Goal: Book appointment/travel/reservation

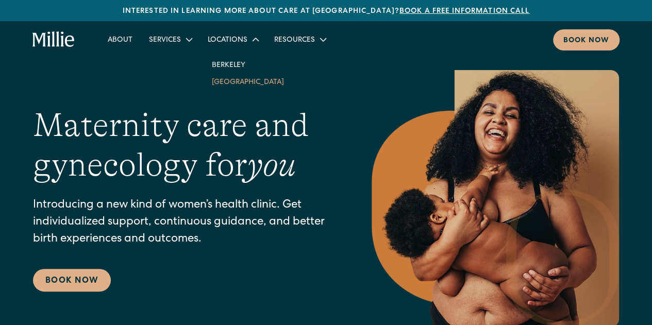
click at [236, 80] on link "[GEOGRAPHIC_DATA]" at bounding box center [248, 81] width 89 height 17
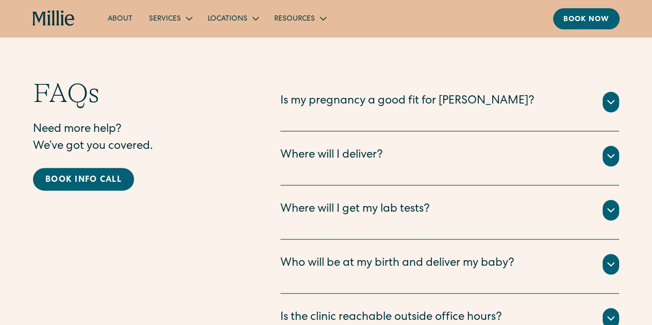
scroll to position [2164, 0]
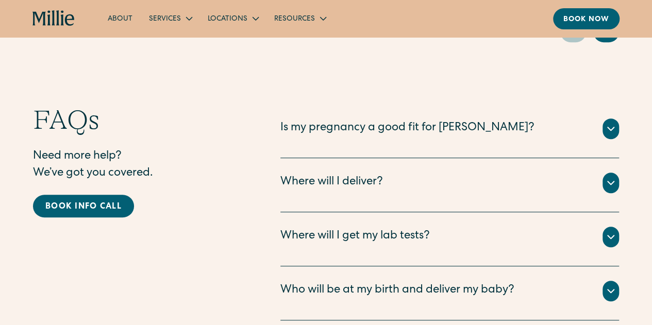
drag, startPoint x: 575, startPoint y: 45, endPoint x: 547, endPoint y: 66, distance: 34.8
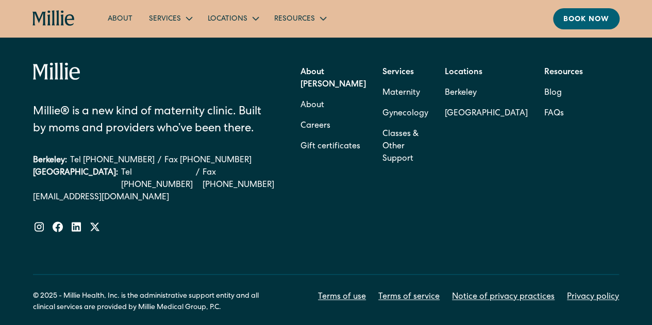
scroll to position [2639, 0]
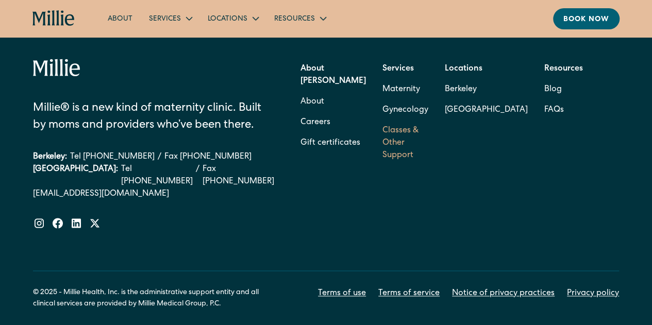
click at [405, 123] on link "Classes & Other Support" at bounding box center [406, 143] width 46 height 45
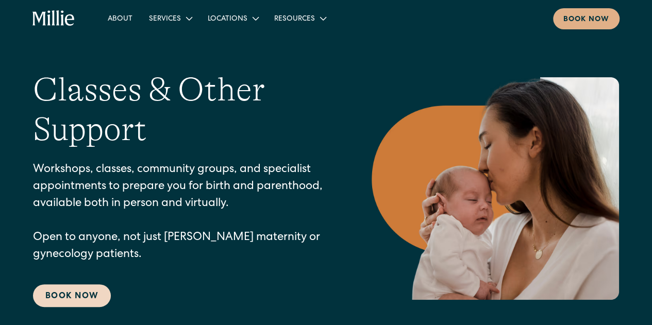
click at [76, 296] on link "Book Now" at bounding box center [72, 296] width 78 height 23
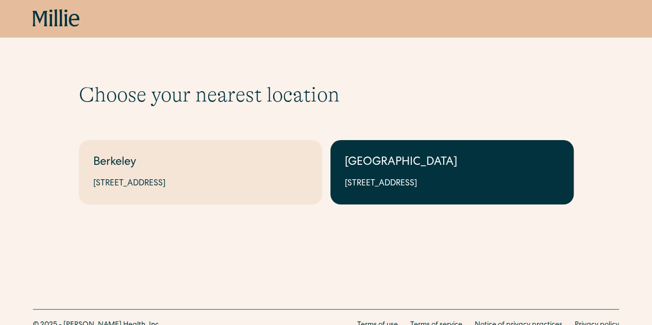
click at [387, 164] on div "[GEOGRAPHIC_DATA]" at bounding box center [452, 163] width 215 height 17
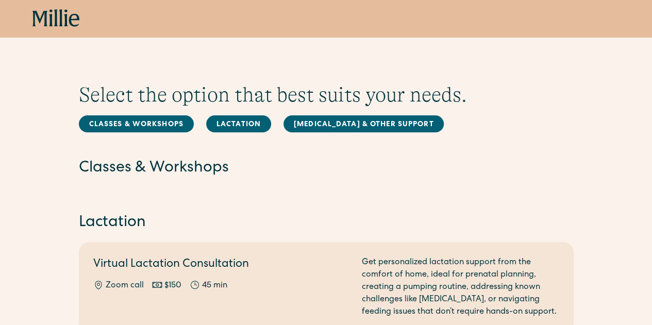
click at [54, 14] on icon at bounding box center [55, 18] width 47 height 19
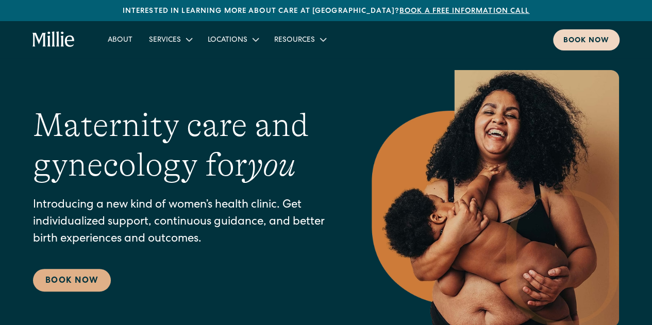
click at [585, 42] on div "Book now" at bounding box center [587, 41] width 46 height 11
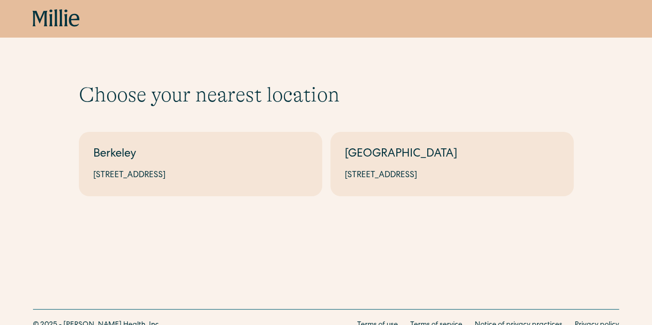
click at [427, 200] on div "Choose your nearest location Shows if there's no parameters Berkeley 2999 Regen…" at bounding box center [326, 123] width 652 height 246
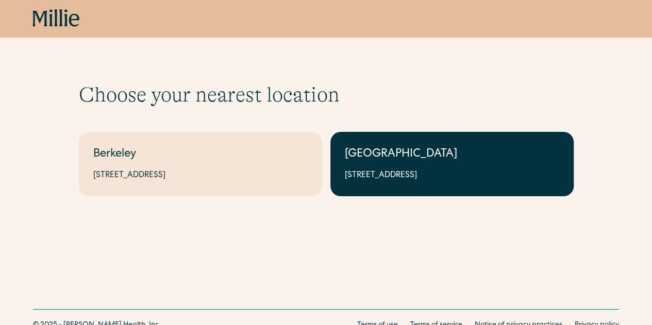
click at [405, 148] on div "[GEOGRAPHIC_DATA]" at bounding box center [452, 154] width 215 height 17
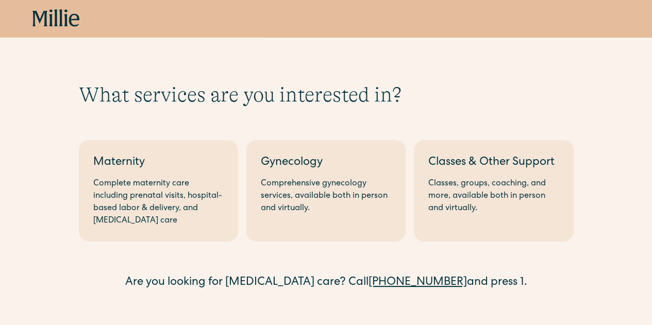
scroll to position [107, 0]
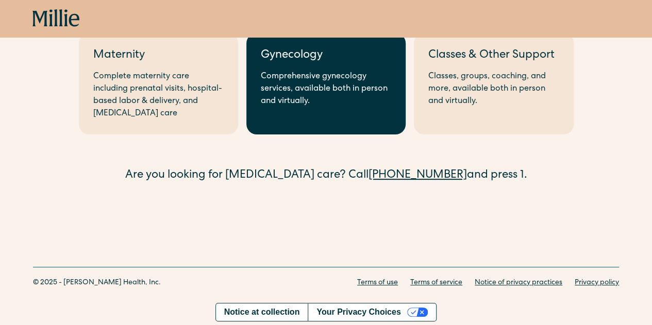
click at [341, 102] on div "Comprehensive gynecology services, available both in person and virtually." at bounding box center [326, 89] width 130 height 37
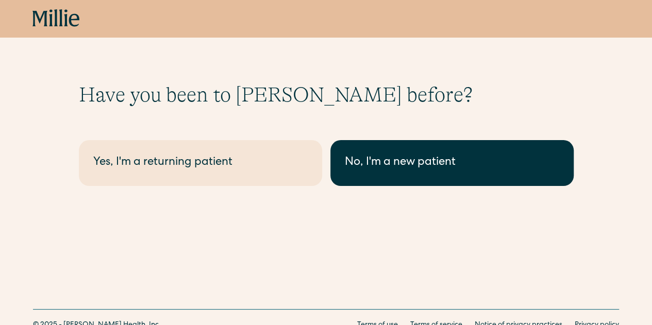
click at [373, 166] on div "No, I'm a new patient" at bounding box center [452, 163] width 215 height 17
click at [399, 165] on div "No, I'm a new patient" at bounding box center [452, 163] width 215 height 17
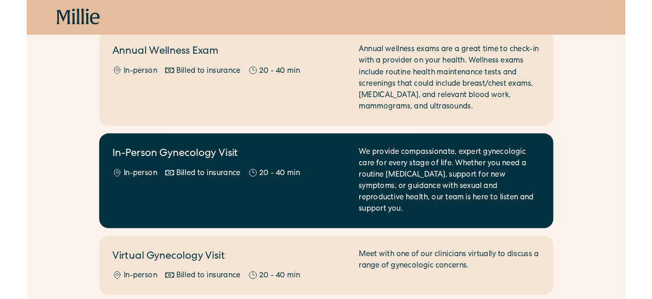
scroll to position [112, 0]
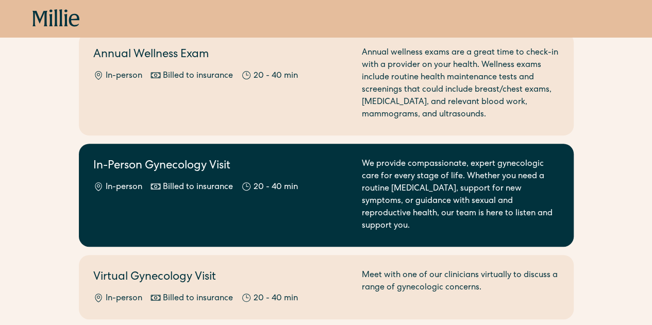
click at [404, 172] on div "We provide compassionate, expert gynecologic care for every stage of life. Whet…" at bounding box center [461, 195] width 198 height 74
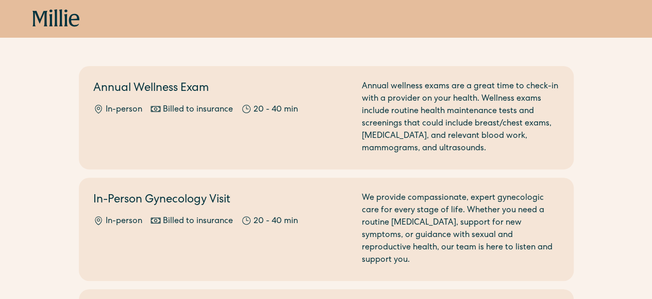
scroll to position [78, 0]
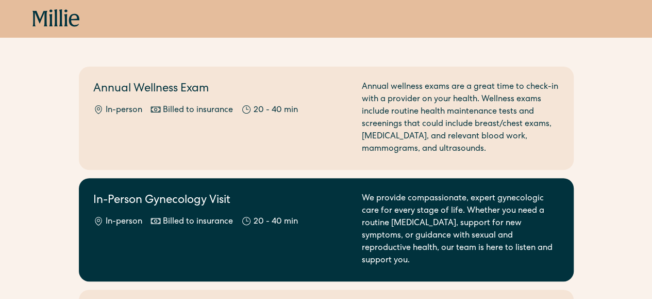
click at [397, 208] on div "We provide compassionate, expert gynecologic care for every stage of life. Whet…" at bounding box center [461, 229] width 198 height 74
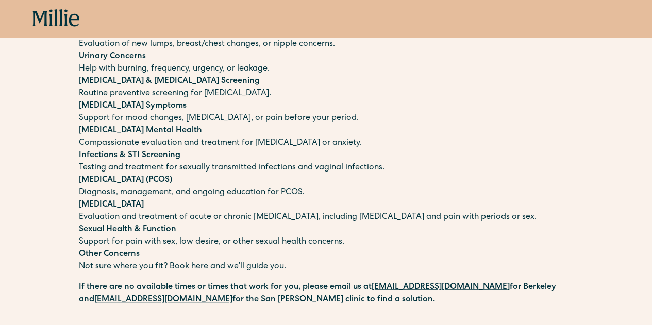
scroll to position [228, 0]
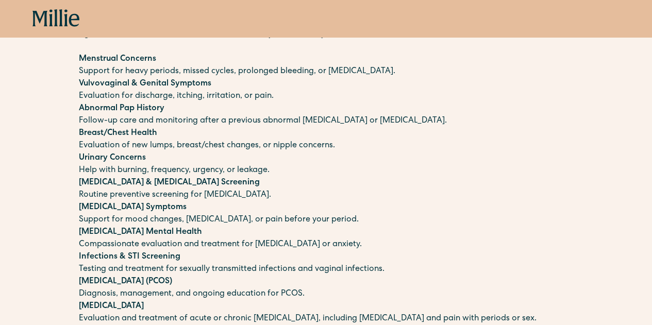
scroll to position [121, 0]
click at [543, 179] on p "[MEDICAL_DATA] & [MEDICAL_DATA] Screening Routine preventive screening for [MED…" at bounding box center [326, 188] width 495 height 25
click at [449, 144] on p "Breast/Chest Health Evaluation of new lumps, breast/chest changes, or nipple co…" at bounding box center [326, 139] width 495 height 25
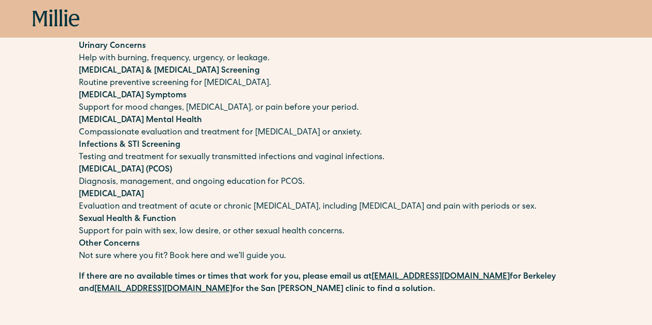
scroll to position [233, 0]
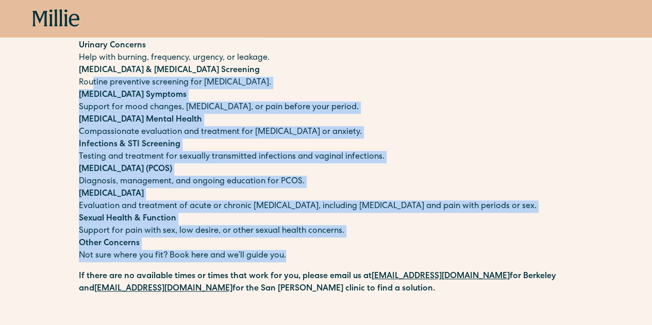
drag, startPoint x: 289, startPoint y: 254, endPoint x: 101, endPoint y: 89, distance: 250.4
click at [101, 89] on div "We offer compassionate, expert care for a wide range of gynecologic, reproducti…" at bounding box center [326, 76] width 495 height 371
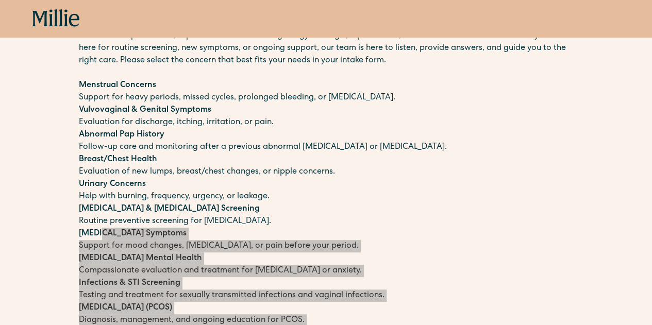
scroll to position [101, 0]
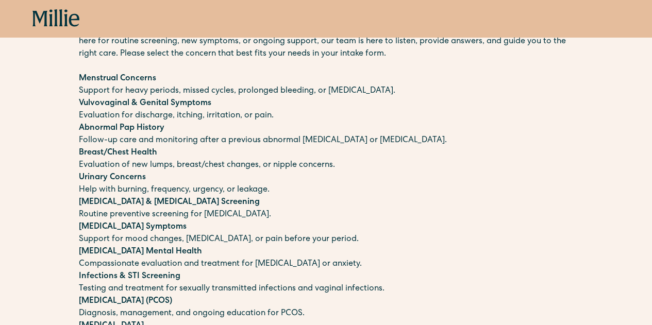
click at [237, 132] on p "Abnormal Pap History Follow-up care and monitoring after a previous abnormal [M…" at bounding box center [326, 134] width 495 height 25
